Goal: Task Accomplishment & Management: Complete application form

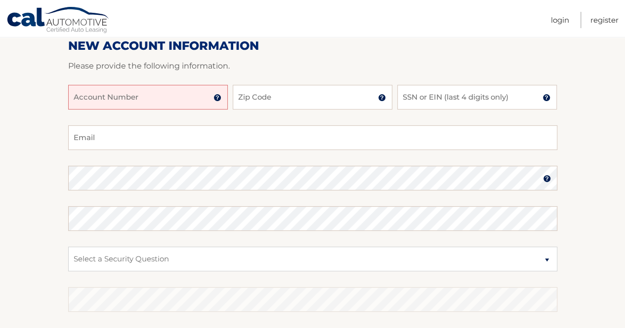
scroll to position [124, 0]
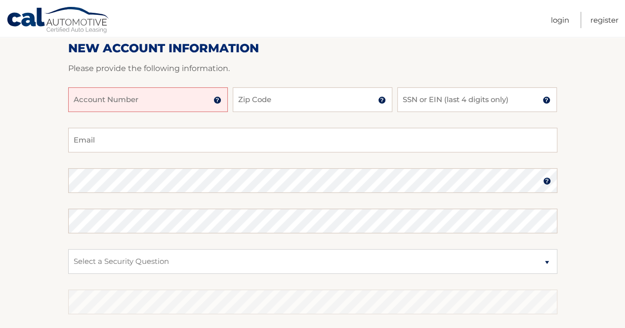
click at [194, 98] on input "Account Number" at bounding box center [147, 99] width 159 height 25
type input "4445598596"
click at [279, 104] on input "Zip Code" at bounding box center [312, 99] width 159 height 25
type input "11717"
click at [521, 99] on input "SSN or EIN (last 4 digits only)" at bounding box center [476, 99] width 159 height 25
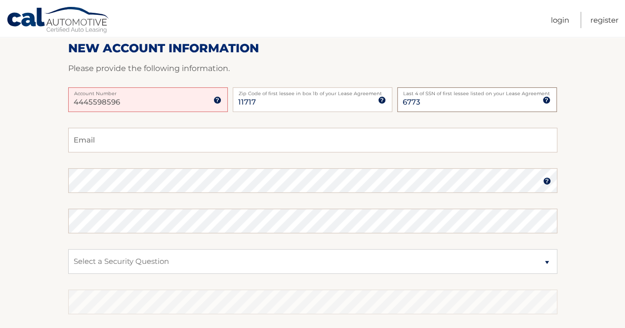
type input "6773"
click at [161, 145] on input "Email" at bounding box center [312, 140] width 489 height 25
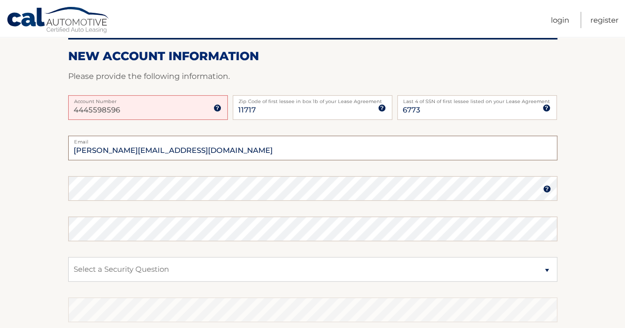
scroll to position [126, 0]
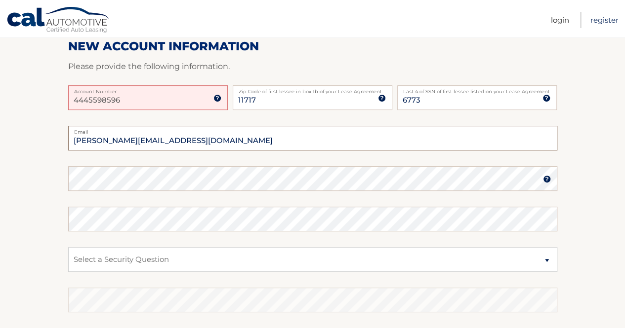
type input "[PERSON_NAME][EMAIL_ADDRESS][DOMAIN_NAME]"
click at [607, 17] on link "Register" at bounding box center [604, 20] width 28 height 16
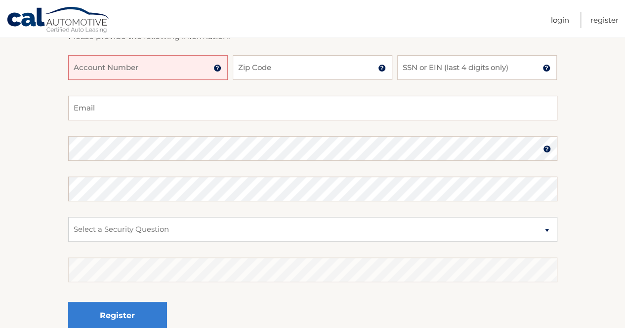
scroll to position [150, 0]
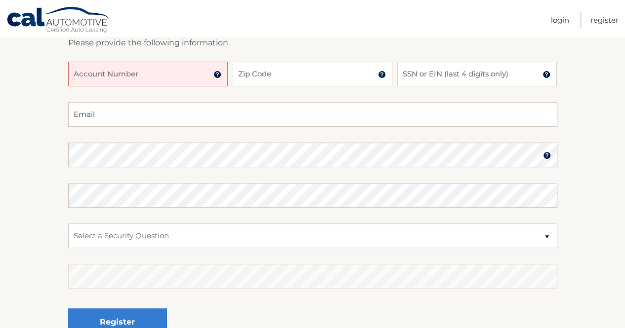
click at [196, 80] on input "Account Number" at bounding box center [147, 74] width 159 height 25
type input "4445599859"
click at [278, 76] on input "Zip Code" at bounding box center [312, 74] width 159 height 25
type input "11717"
click at [442, 74] on input "SSN or EIN (last 4 digits only)" at bounding box center [476, 74] width 159 height 25
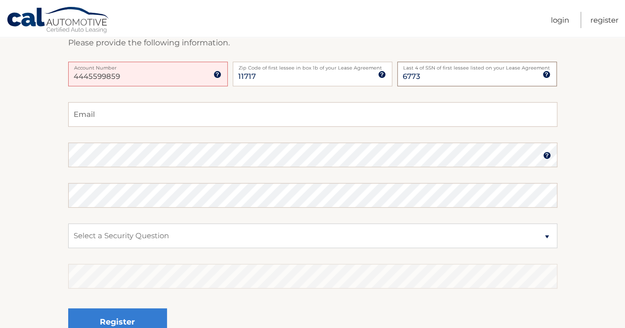
type input "6773"
click at [194, 116] on input "Email" at bounding box center [312, 114] width 489 height 25
type input "[PERSON_NAME][EMAIL_ADDRESS][DOMAIN_NAME]"
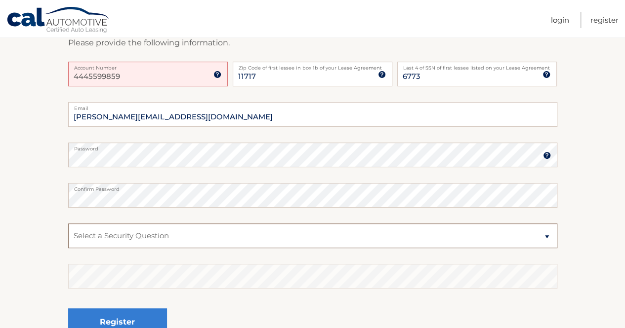
click at [176, 236] on select "Select a Security Question What was the name of your elementary school? What is…" at bounding box center [312, 236] width 489 height 25
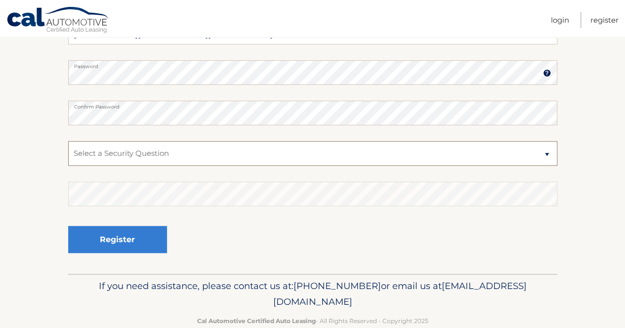
scroll to position [234, 0]
click at [190, 152] on select "Select a Security Question What was the name of your elementary school? What is…" at bounding box center [312, 152] width 489 height 25
select select "2"
click at [68, 140] on select "Select a Security Question What was the name of your elementary school? What is…" at bounding box center [312, 152] width 489 height 25
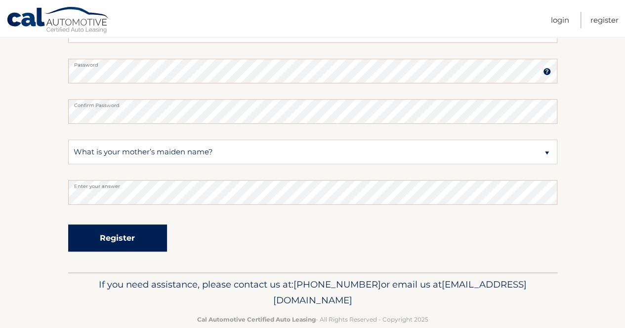
click at [119, 235] on button "Register" at bounding box center [117, 238] width 99 height 27
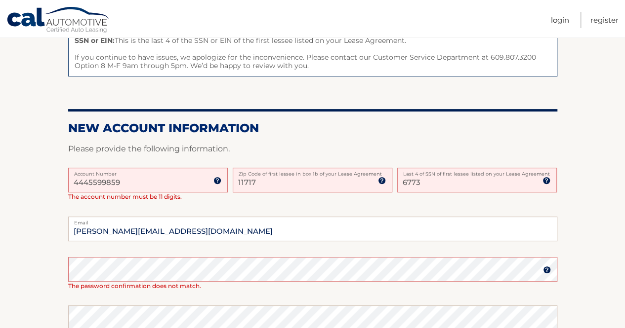
scroll to position [165, 0]
click at [145, 172] on label "Account Number" at bounding box center [147, 171] width 159 height 8
click at [145, 172] on input "4445599859" at bounding box center [147, 179] width 159 height 25
click at [145, 172] on label "Account Number" at bounding box center [147, 171] width 159 height 8
click at [145, 172] on input "4445599859" at bounding box center [147, 179] width 159 height 25
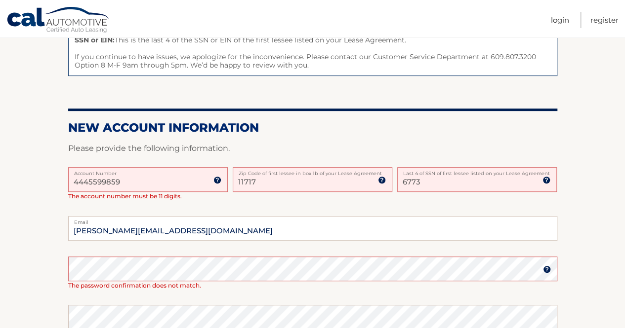
click at [130, 173] on label "Account Number" at bounding box center [147, 171] width 159 height 8
click at [130, 173] on input "4445599859" at bounding box center [147, 179] width 159 height 25
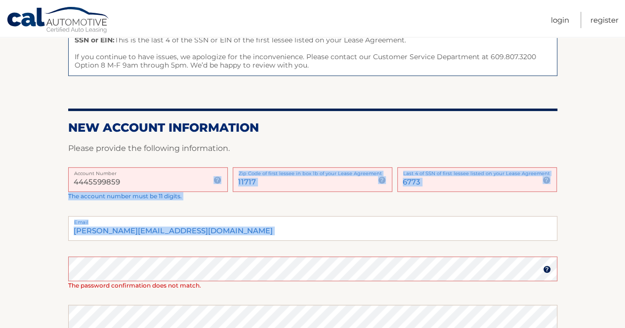
drag, startPoint x: 130, startPoint y: 173, endPoint x: 106, endPoint y: 221, distance: 53.4
click at [106, 221] on form "New Account Information Please provide the following information. 4445599859 Ac…" at bounding box center [312, 299] width 489 height 358
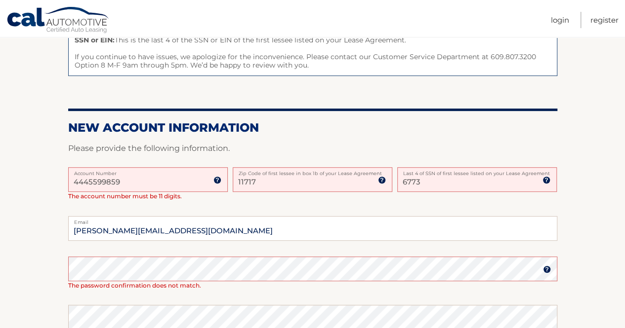
click at [109, 175] on label "Account Number" at bounding box center [147, 171] width 159 height 8
click at [109, 175] on input "4445599859" at bounding box center [147, 179] width 159 height 25
click at [127, 171] on label "Account Number" at bounding box center [147, 171] width 159 height 8
click at [127, 171] on input "4445599859" at bounding box center [147, 179] width 159 height 25
click at [130, 181] on input "4445599859" at bounding box center [147, 179] width 159 height 25
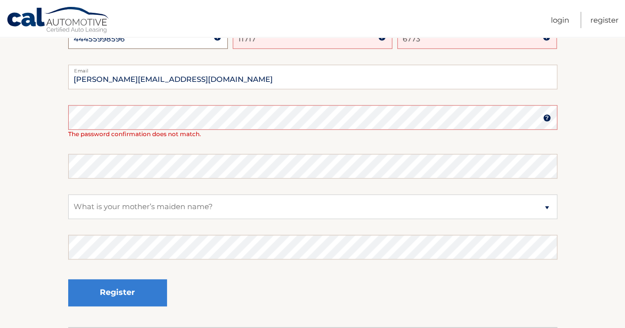
scroll to position [316, 0]
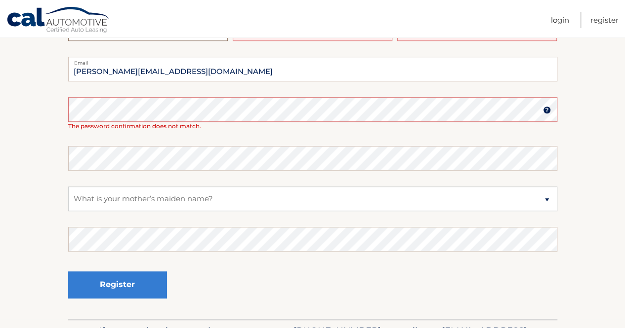
type input "44455998596"
click at [545, 109] on img at bounding box center [547, 110] width 8 height 8
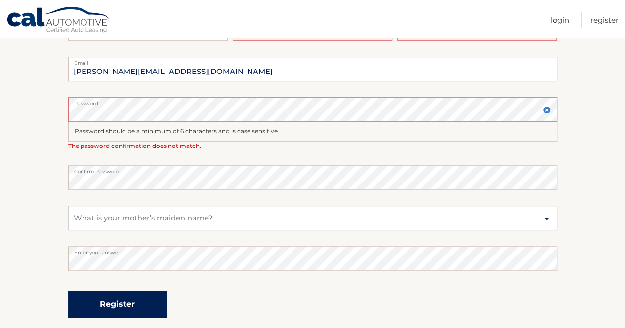
click at [110, 306] on button "Register" at bounding box center [117, 304] width 99 height 27
